Goal: Navigation & Orientation: Find specific page/section

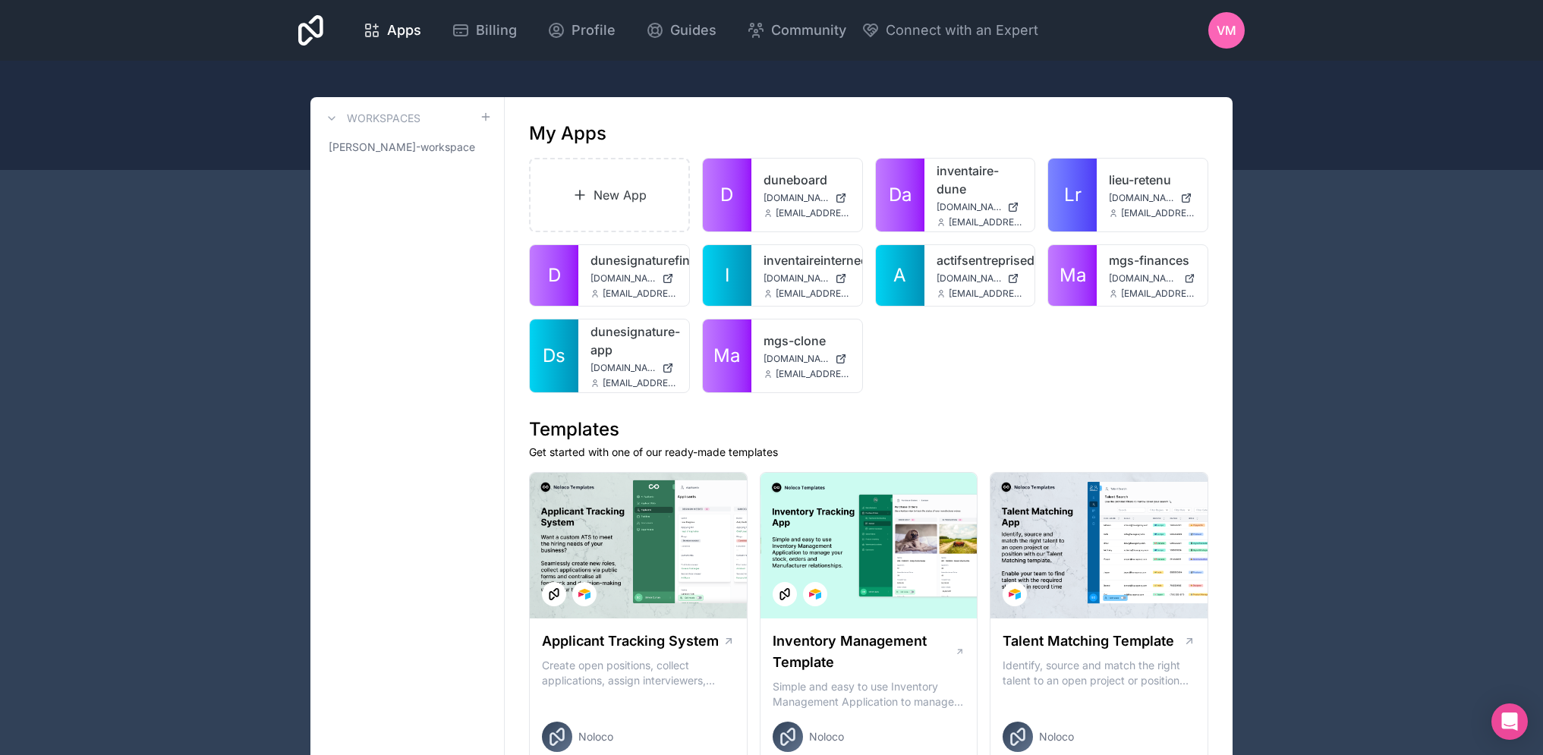
click at [604, 38] on span "Profile" at bounding box center [594, 30] width 44 height 21
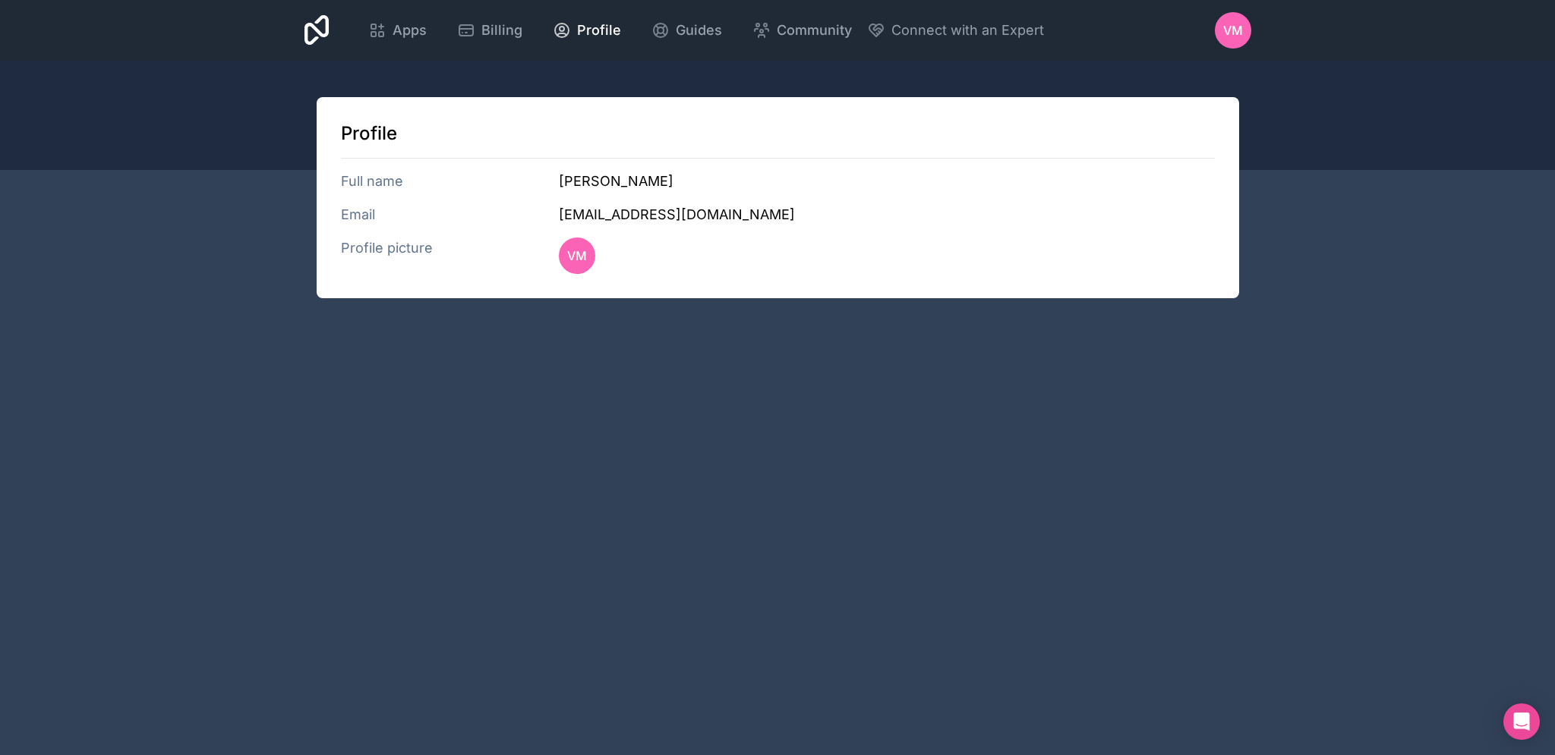
click at [397, 32] on span "Apps" at bounding box center [410, 30] width 34 height 21
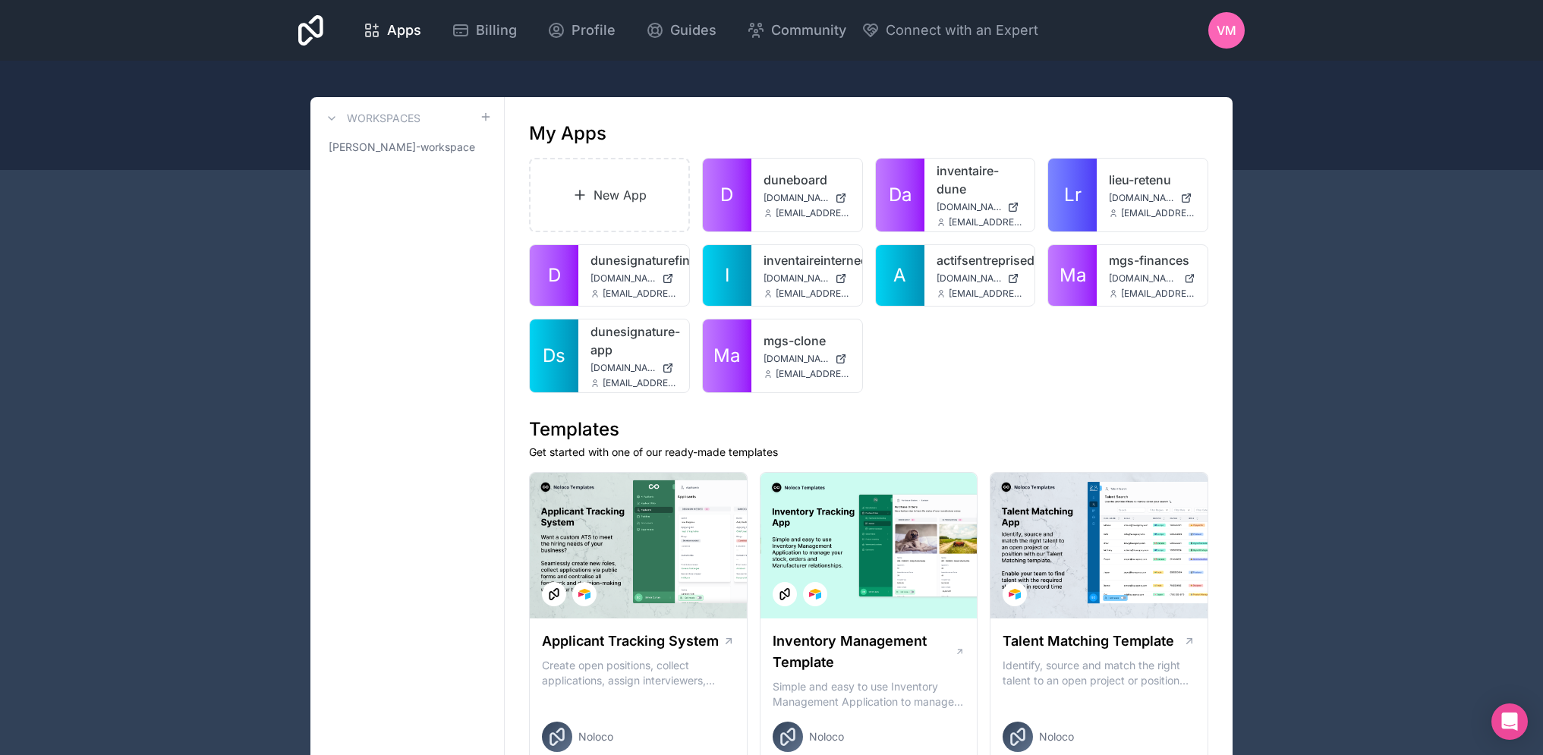
click at [1162, 268] on link "mgs-finances" at bounding box center [1152, 260] width 87 height 18
click at [1137, 260] on link "mgs-finances" at bounding box center [1152, 260] width 87 height 18
